Goal: Navigation & Orientation: Find specific page/section

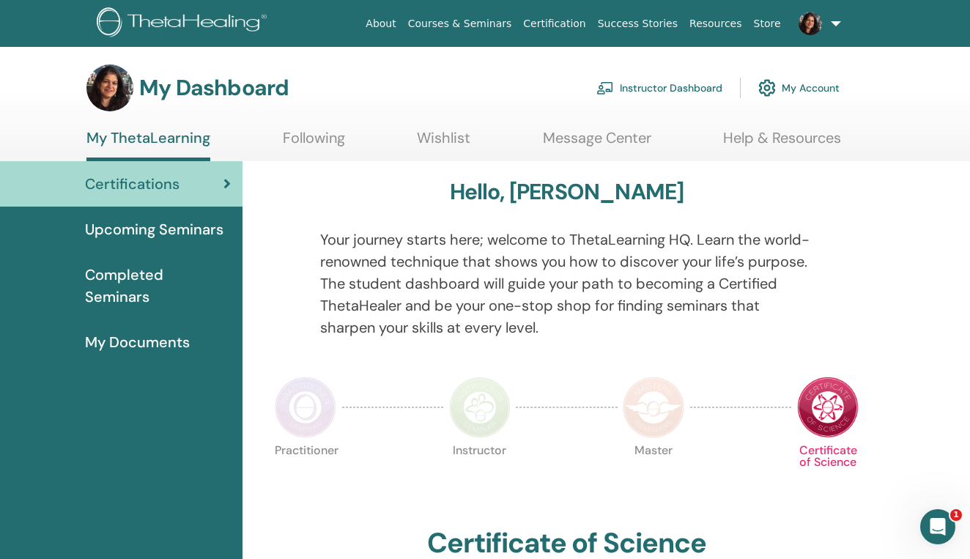
click at [667, 86] on link "Instructor Dashboard" at bounding box center [659, 88] width 126 height 32
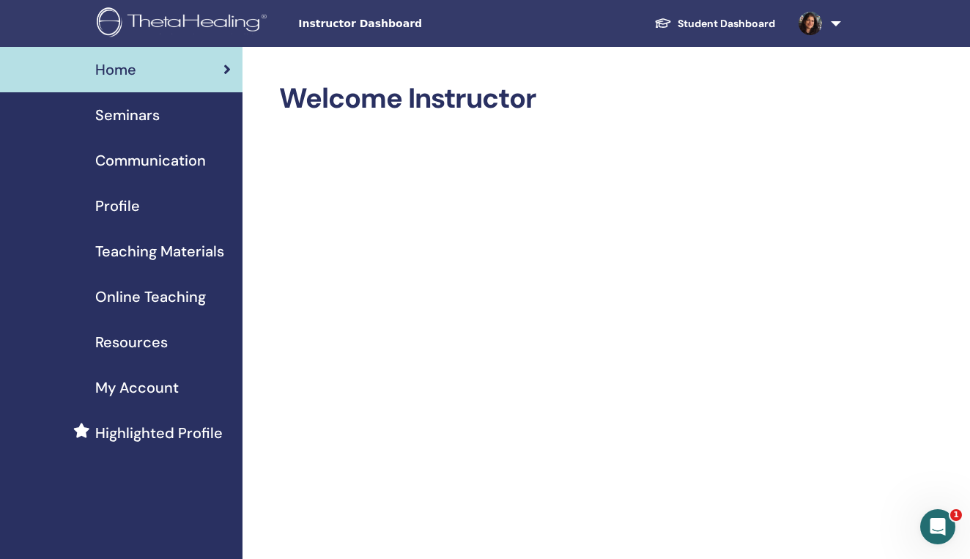
click at [141, 116] on span "Seminars" at bounding box center [127, 115] width 64 height 22
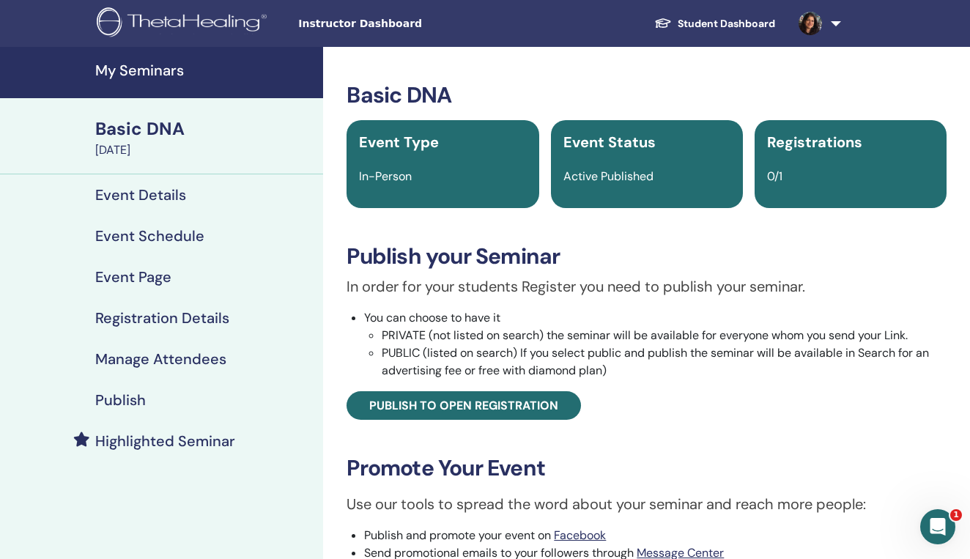
click at [142, 194] on h4 "Event Details" at bounding box center [140, 195] width 91 height 18
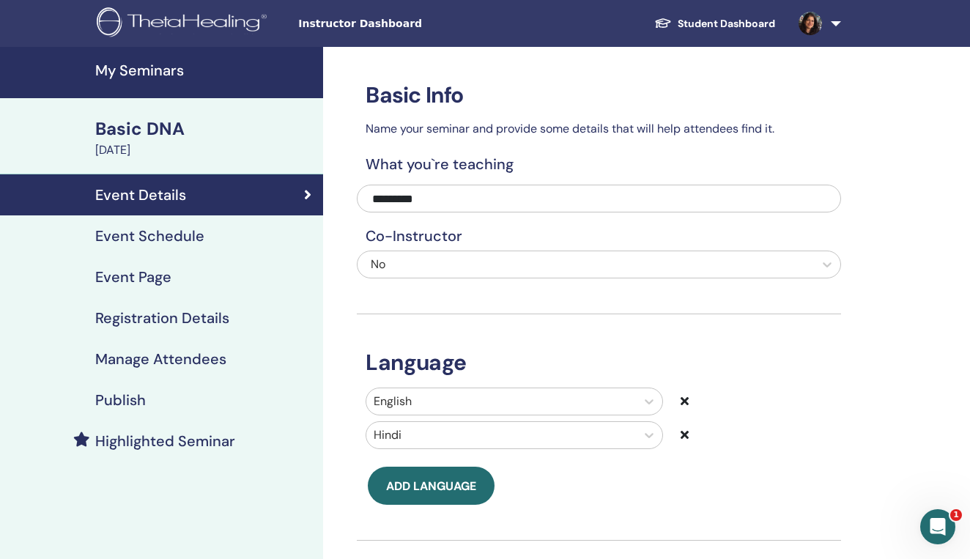
click at [133, 129] on div "Basic DNA" at bounding box center [204, 128] width 219 height 25
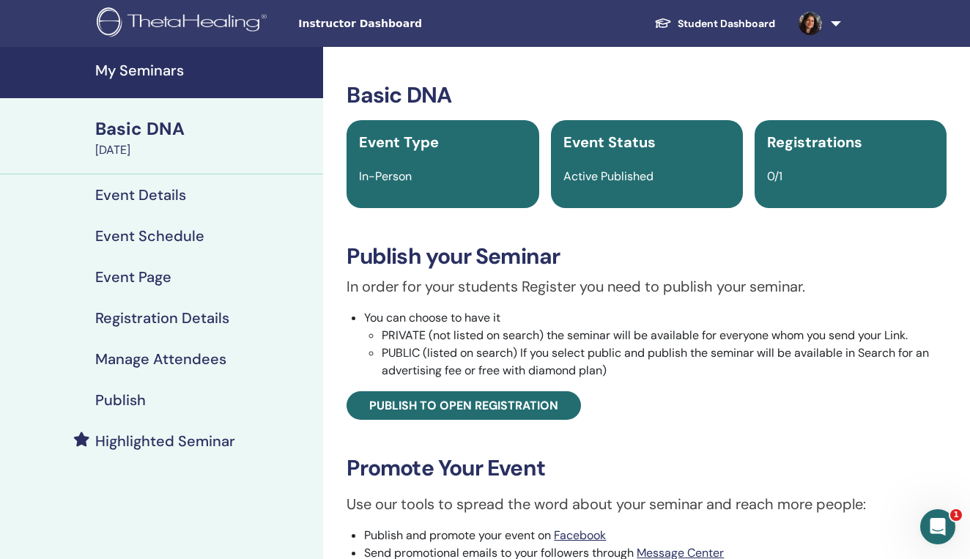
click at [130, 75] on h4 "My Seminars" at bounding box center [204, 71] width 219 height 18
